Goal: Transaction & Acquisition: Purchase product/service

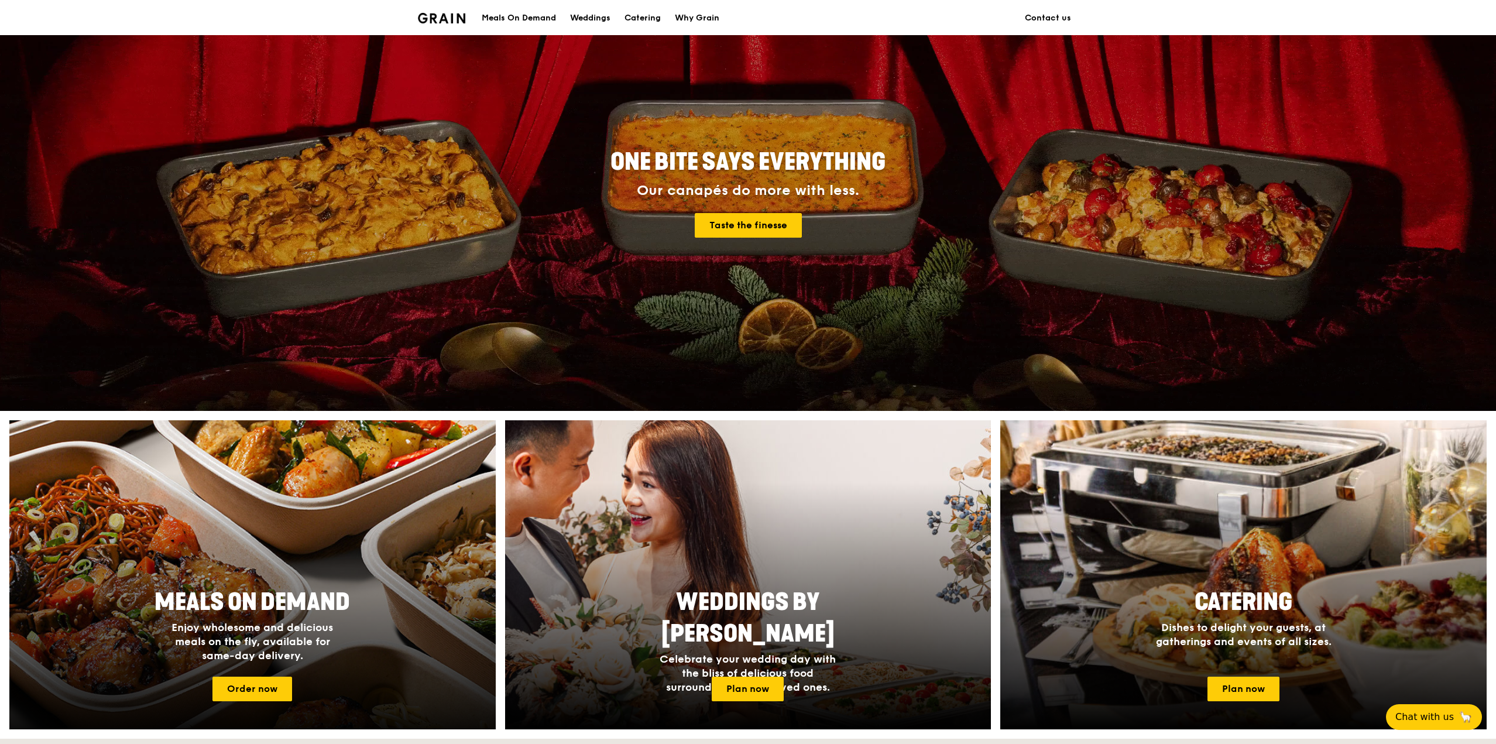
scroll to position [117, 0]
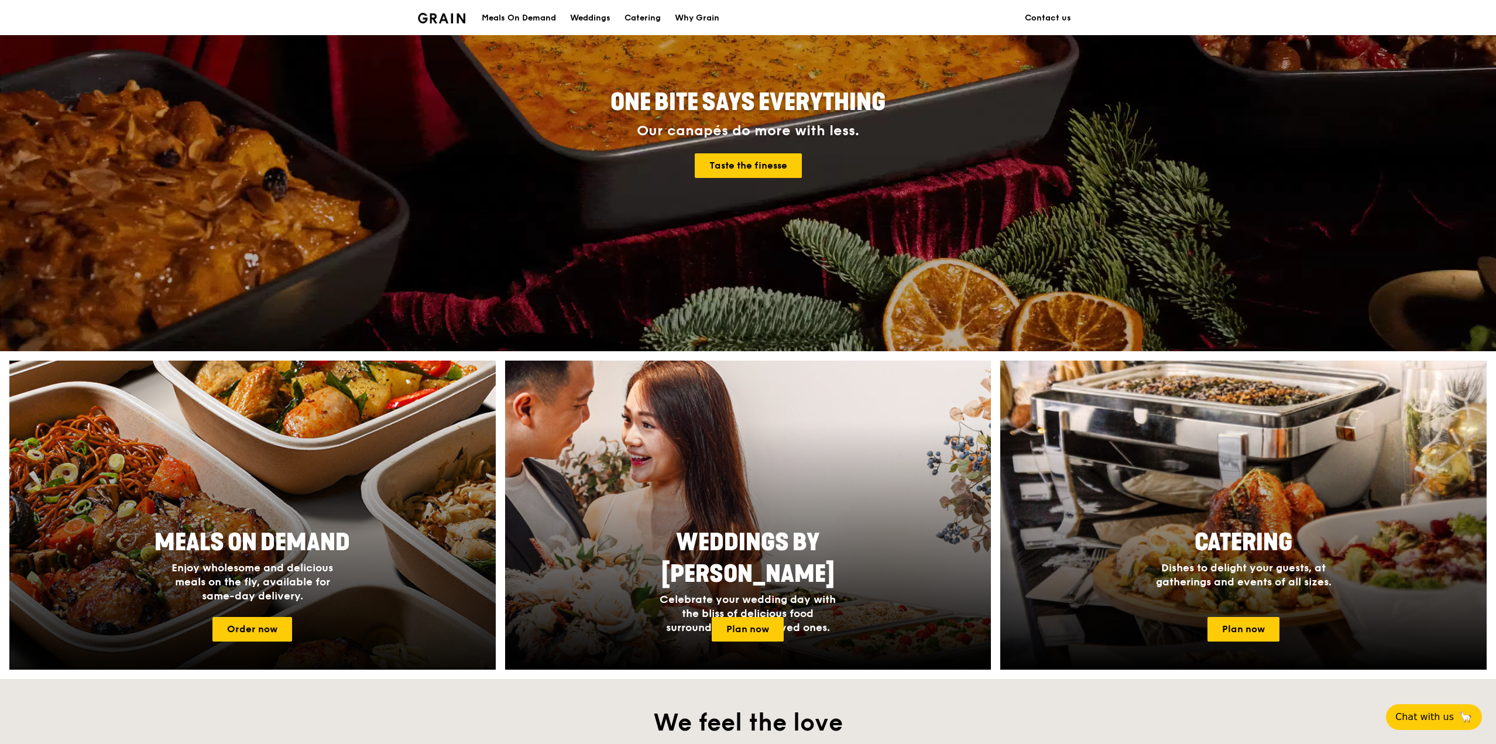
click at [274, 642] on div at bounding box center [252, 515] width 535 height 340
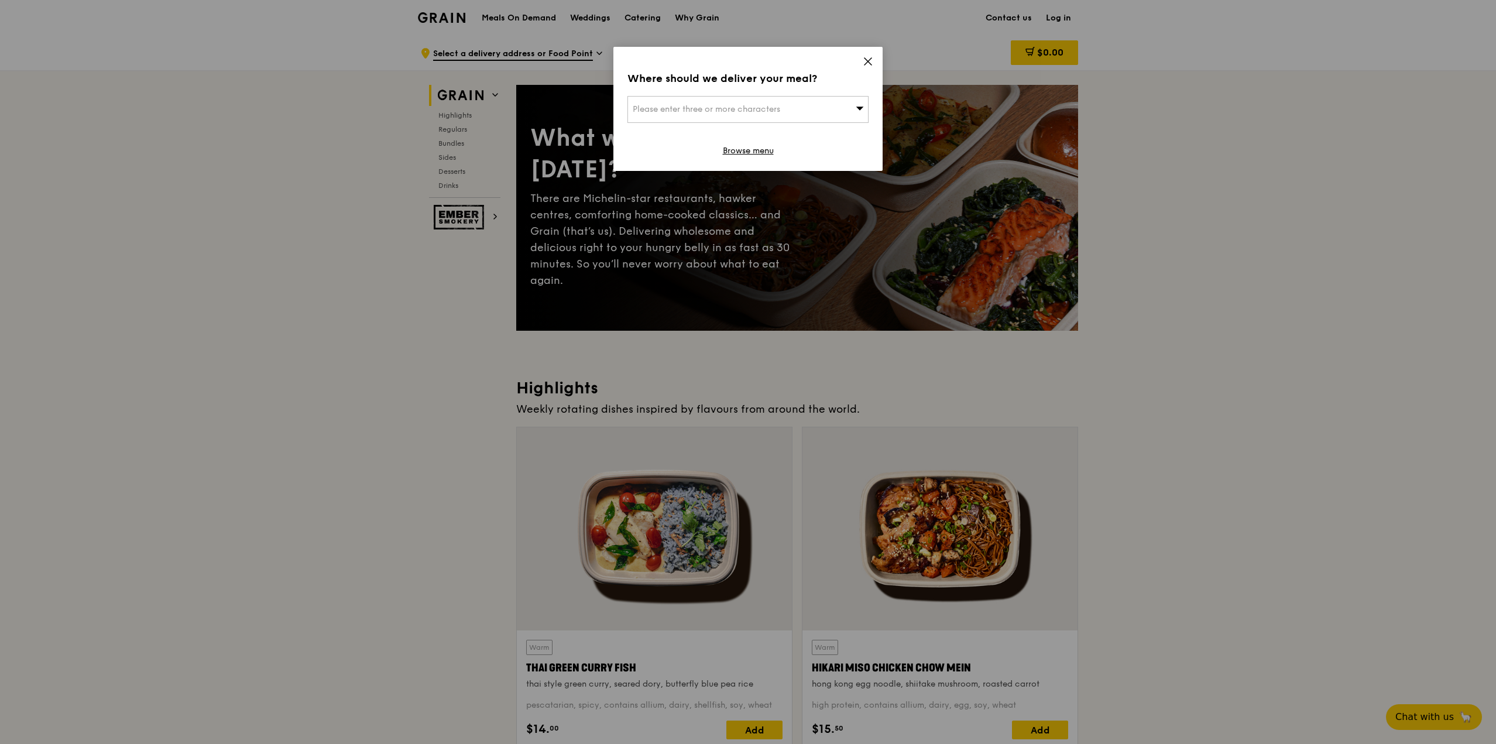
click at [873, 59] on icon at bounding box center [868, 61] width 11 height 11
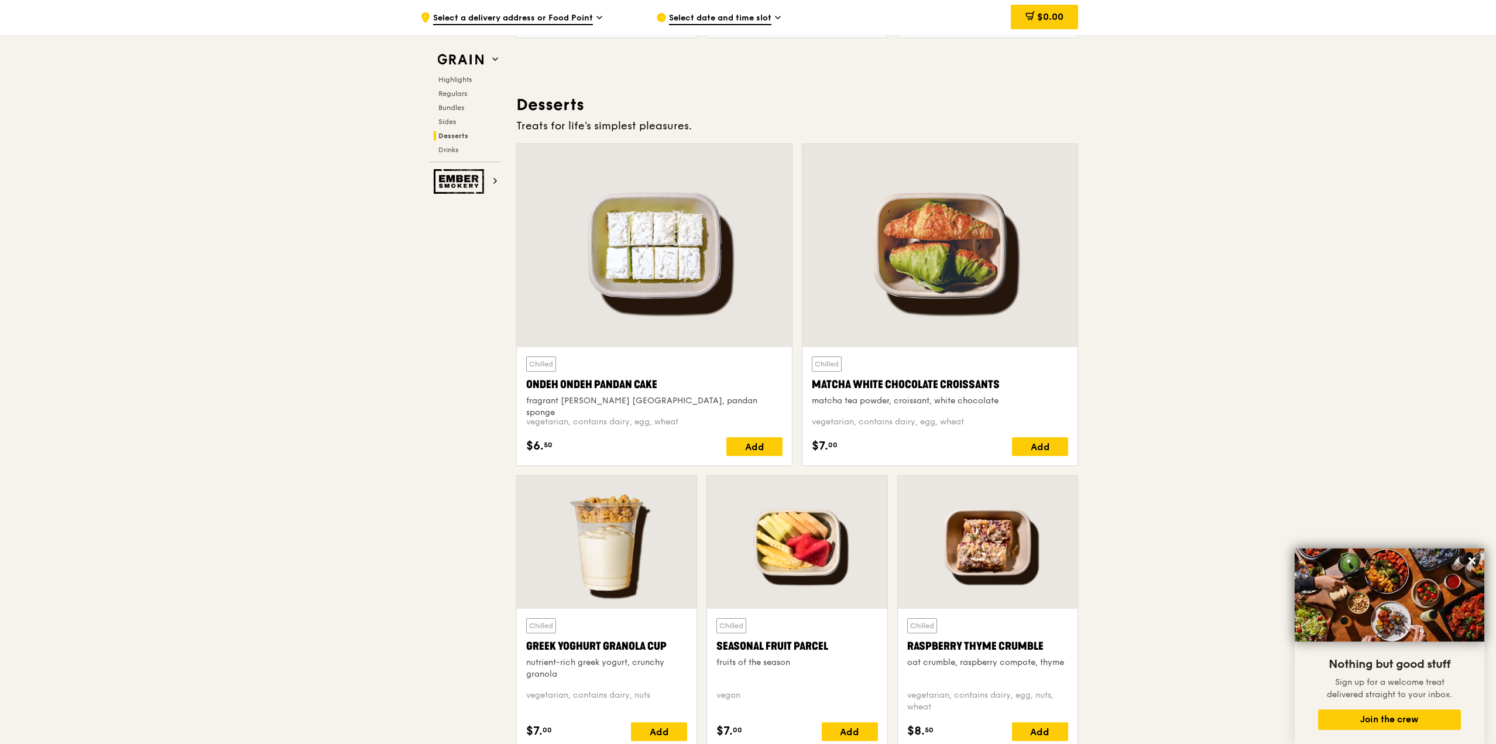
scroll to position [3804, 0]
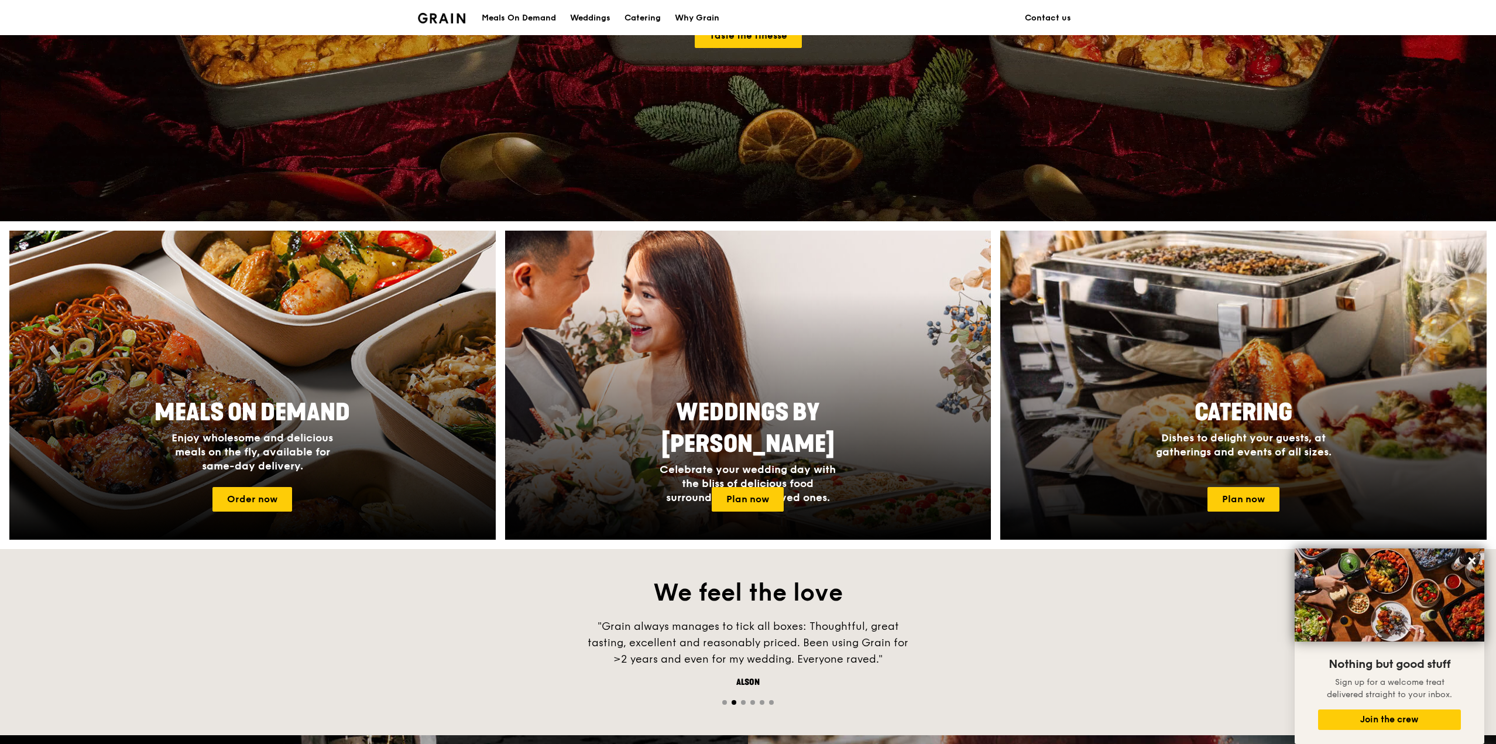
scroll to position [150, 0]
